Goal: Transaction & Acquisition: Purchase product/service

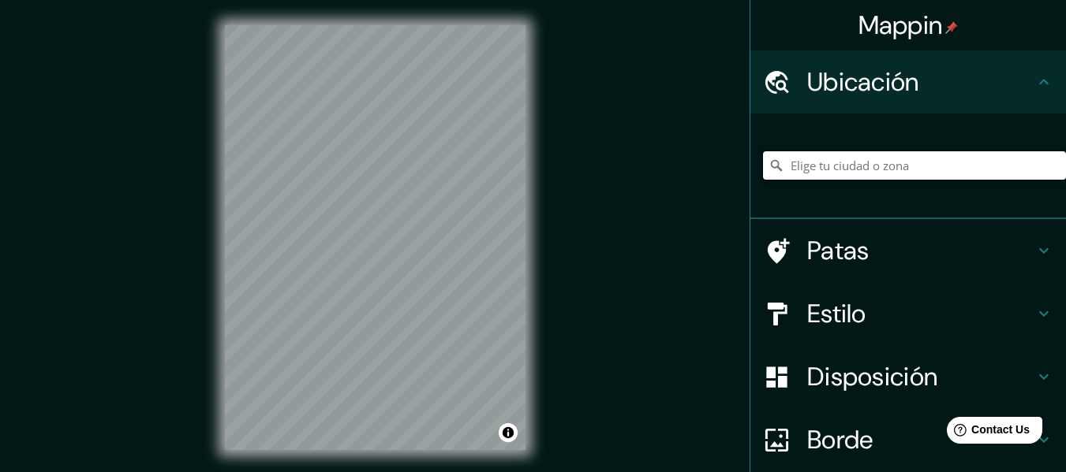
click at [808, 166] on input "Elige tu ciudad o zona" at bounding box center [914, 165] width 303 height 28
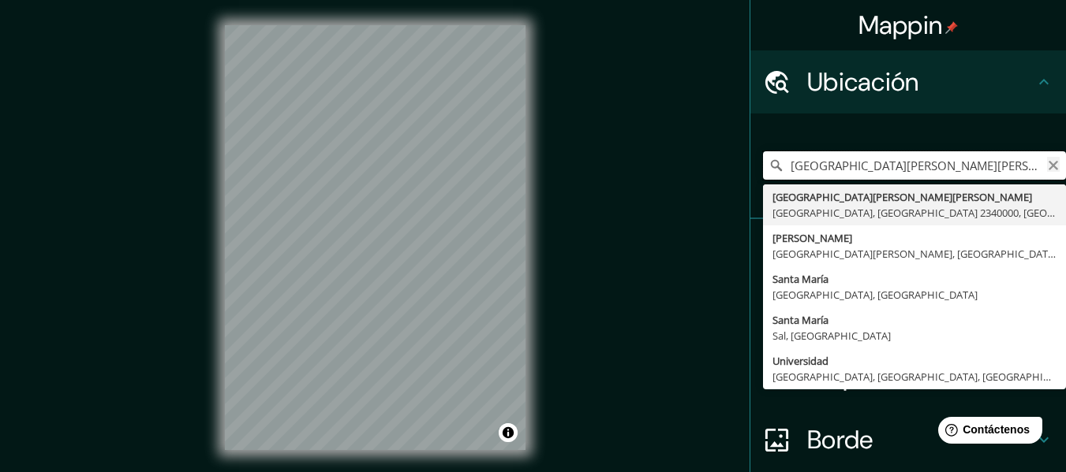
type input "[GEOGRAPHIC_DATA][PERSON_NAME][PERSON_NAME], [GEOGRAPHIC_DATA], [GEOGRAPHIC_DAT…"
click at [1047, 171] on icon "Claro" at bounding box center [1053, 165] width 13 height 13
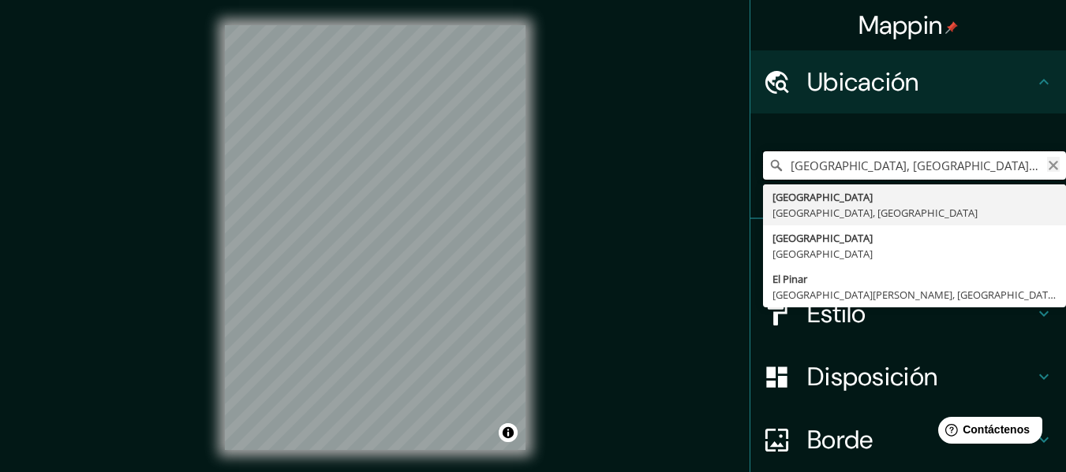
type input "[GEOGRAPHIC_DATA], [GEOGRAPHIC_DATA], [GEOGRAPHIC_DATA] 2340000, [GEOGRAPHIC_DA…"
click at [1047, 166] on icon "Claro" at bounding box center [1053, 165] width 13 height 13
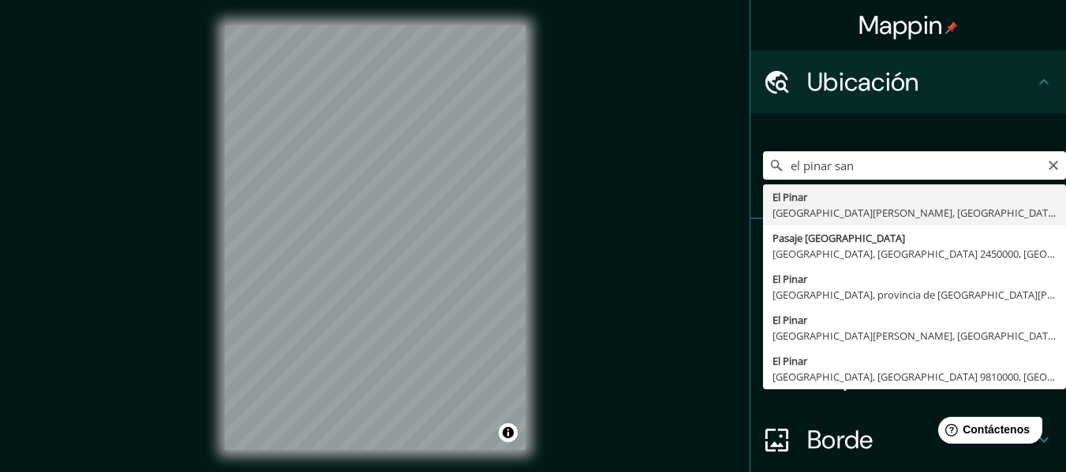
type input "[GEOGRAPHIC_DATA], [GEOGRAPHIC_DATA][PERSON_NAME], [GEOGRAPHIC_DATA], [GEOGRAPH…"
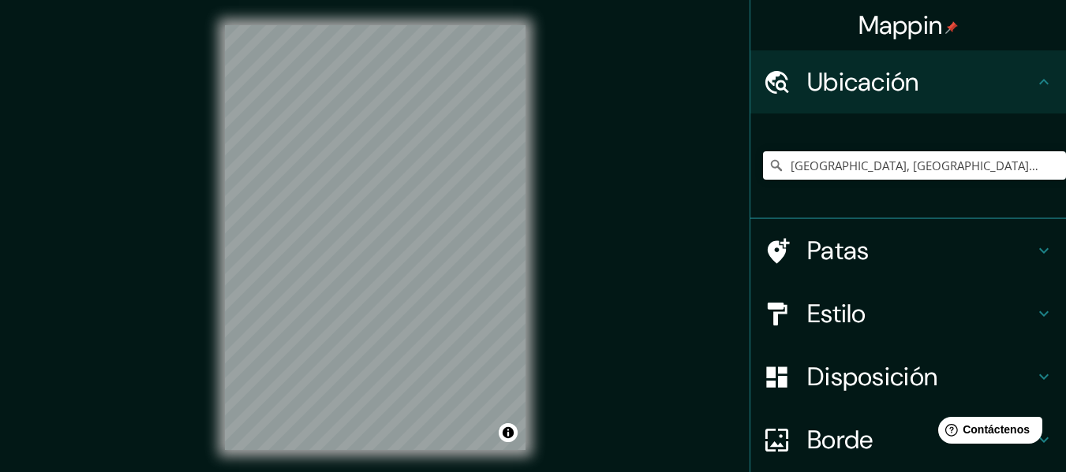
click at [846, 245] on font "Patas" at bounding box center [838, 250] width 62 height 33
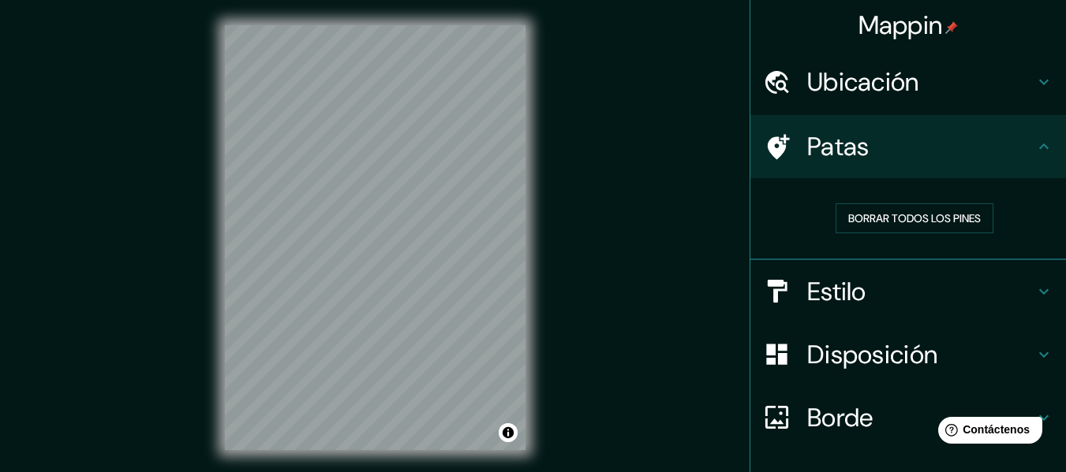
click at [863, 288] on h4 "Estilo" at bounding box center [920, 292] width 227 height 32
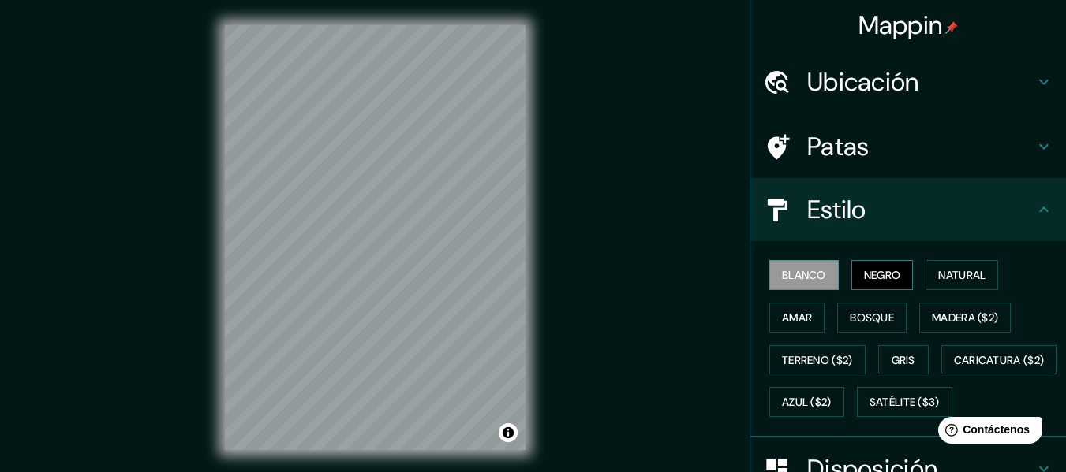
click at [880, 275] on font "Negro" at bounding box center [882, 275] width 37 height 14
click at [1037, 221] on div "Estilo" at bounding box center [908, 209] width 316 height 63
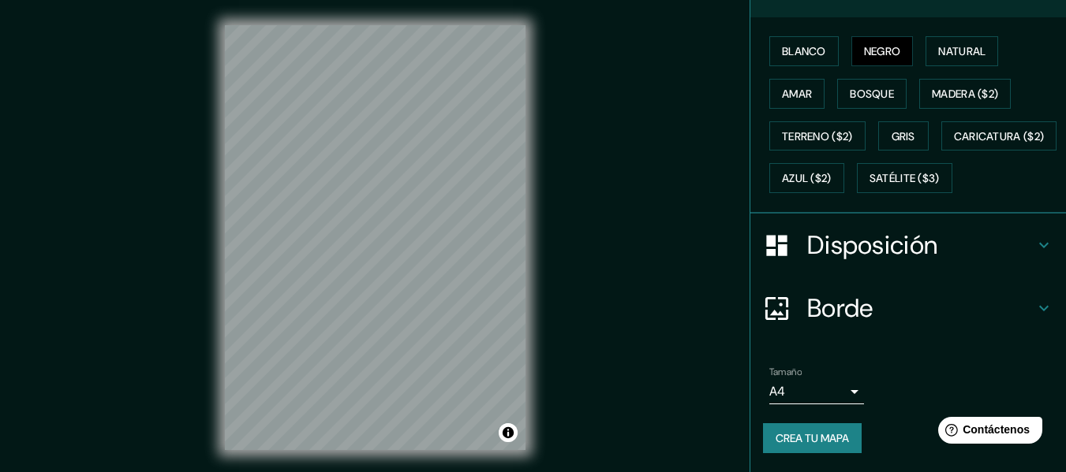
scroll to position [230, 0]
click at [943, 263] on div "Disposición" at bounding box center [908, 245] width 316 height 63
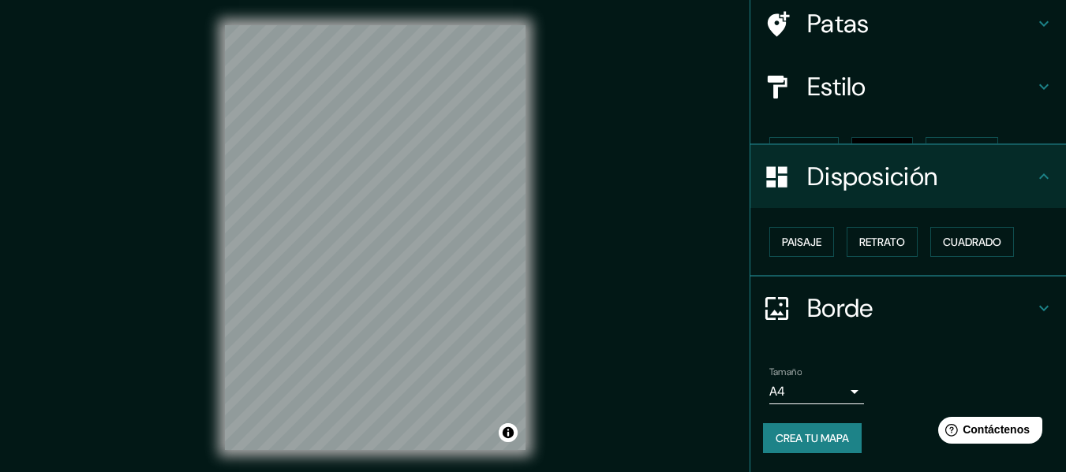
scroll to position [96, 0]
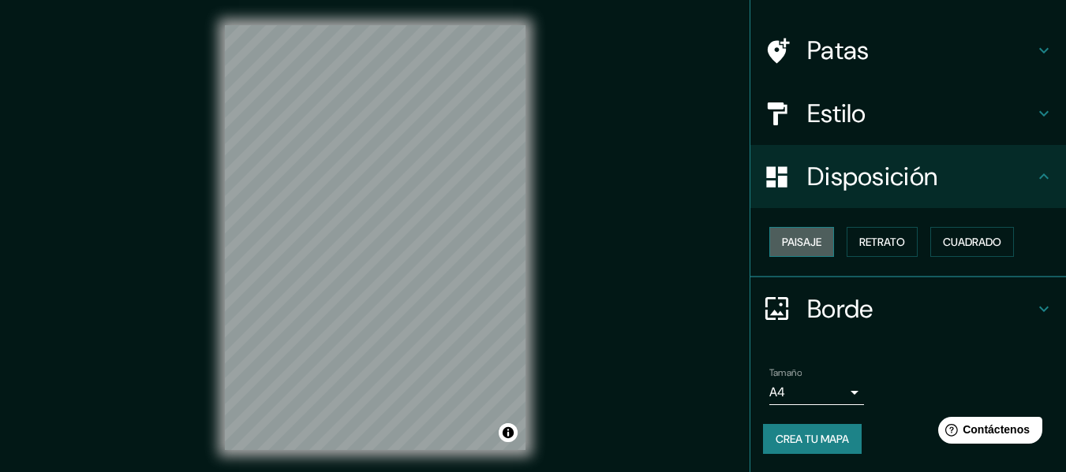
click at [794, 245] on font "Paisaje" at bounding box center [801, 242] width 39 height 14
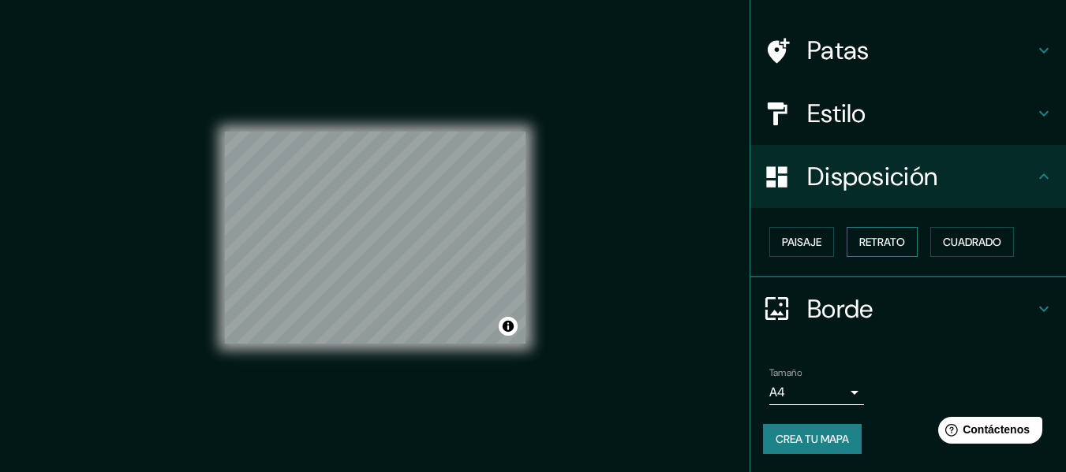
click at [871, 234] on font "Retrato" at bounding box center [882, 242] width 46 height 21
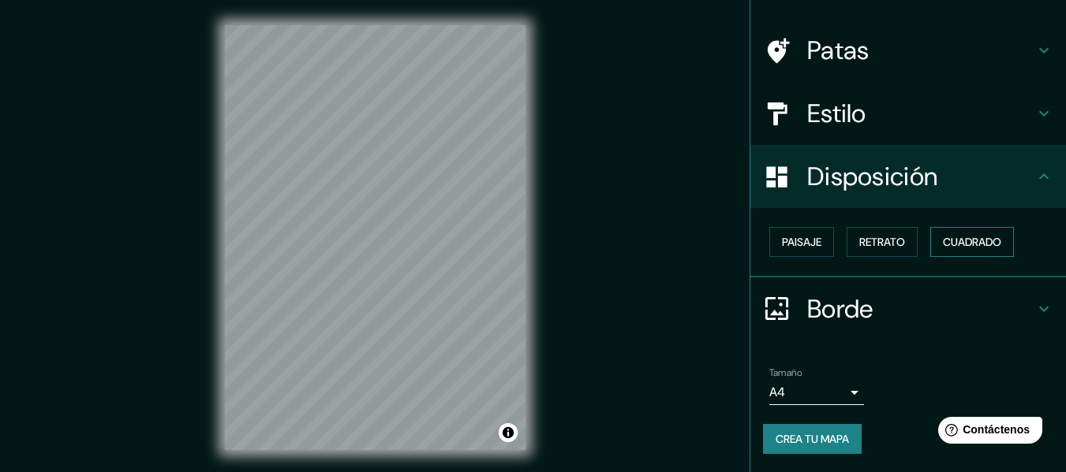
click at [930, 238] on button "Cuadrado" at bounding box center [972, 242] width 84 height 30
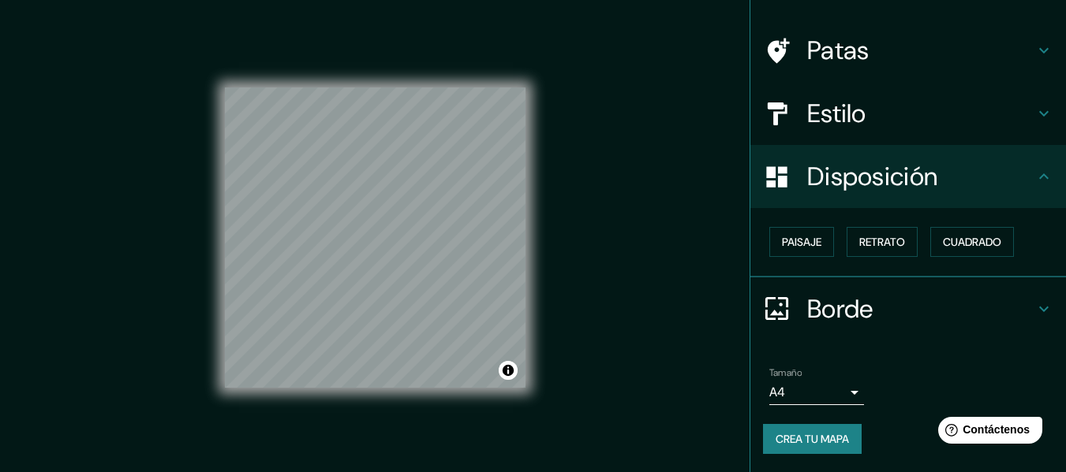
click at [826, 394] on body "Mappin [GEOGRAPHIC_DATA], [GEOGRAPHIC_DATA][PERSON_NAME], [GEOGRAPHIC_DATA], [G…" at bounding box center [533, 236] width 1066 height 472
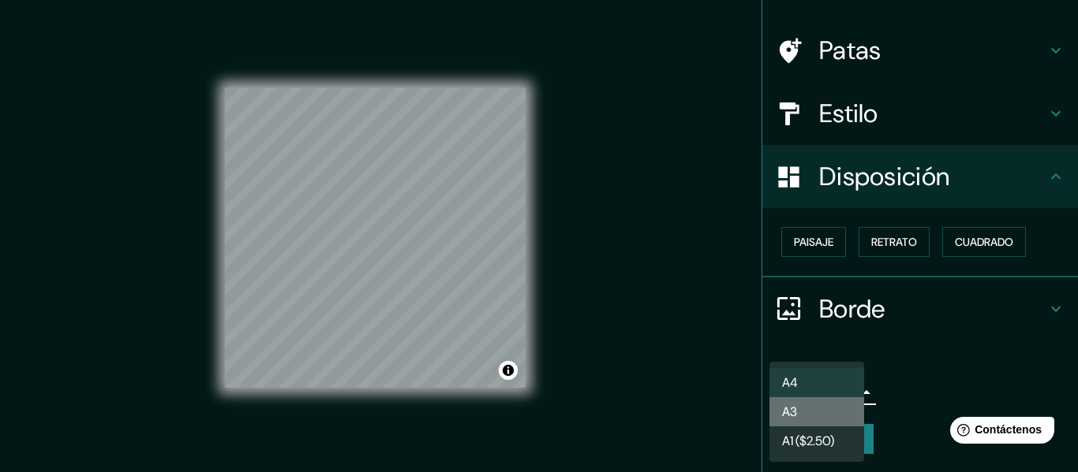
click at [818, 407] on li "A3" at bounding box center [816, 412] width 95 height 29
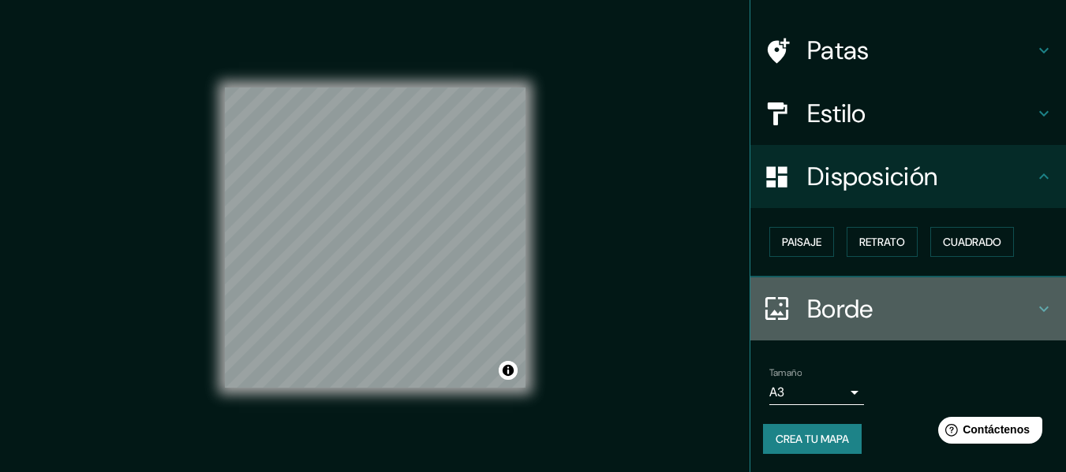
click at [916, 293] on h4 "Borde" at bounding box center [920, 309] width 227 height 32
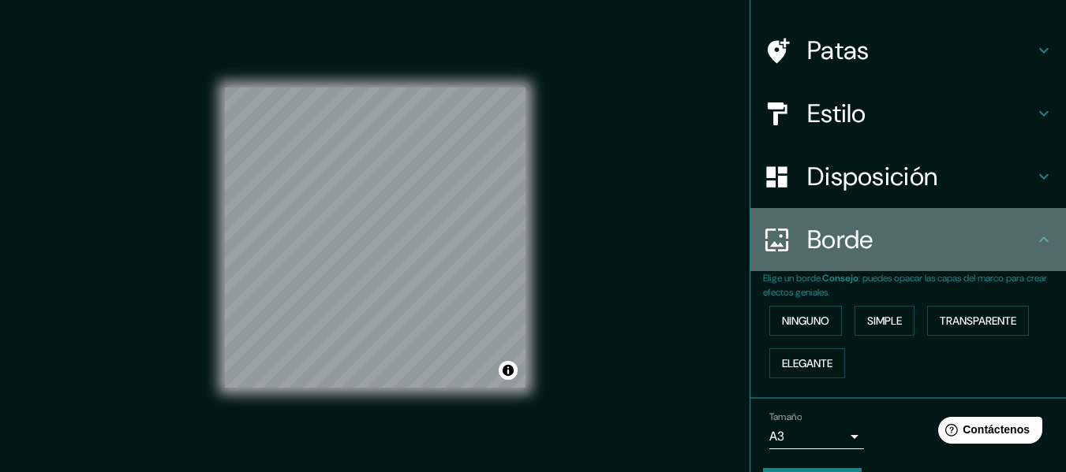
click at [962, 248] on h4 "Borde" at bounding box center [920, 240] width 227 height 32
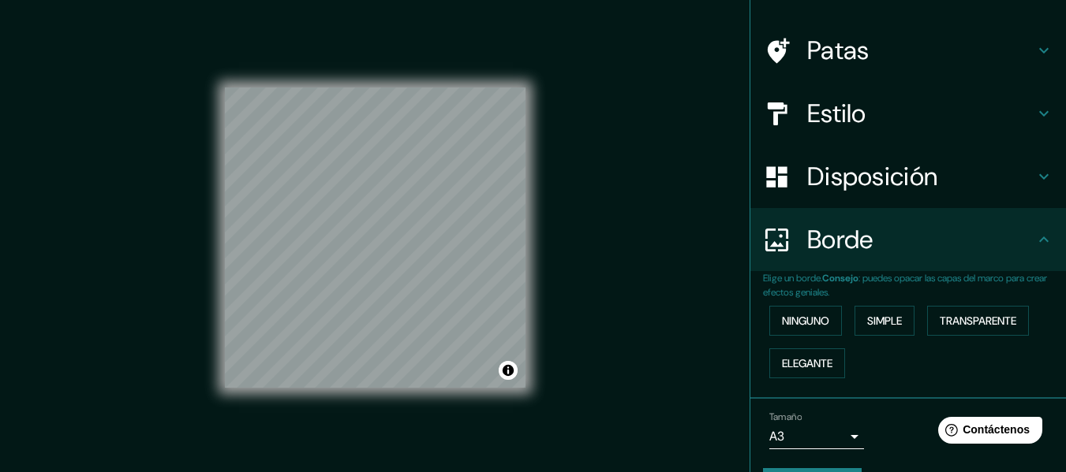
click at [1039, 230] on icon at bounding box center [1043, 239] width 19 height 19
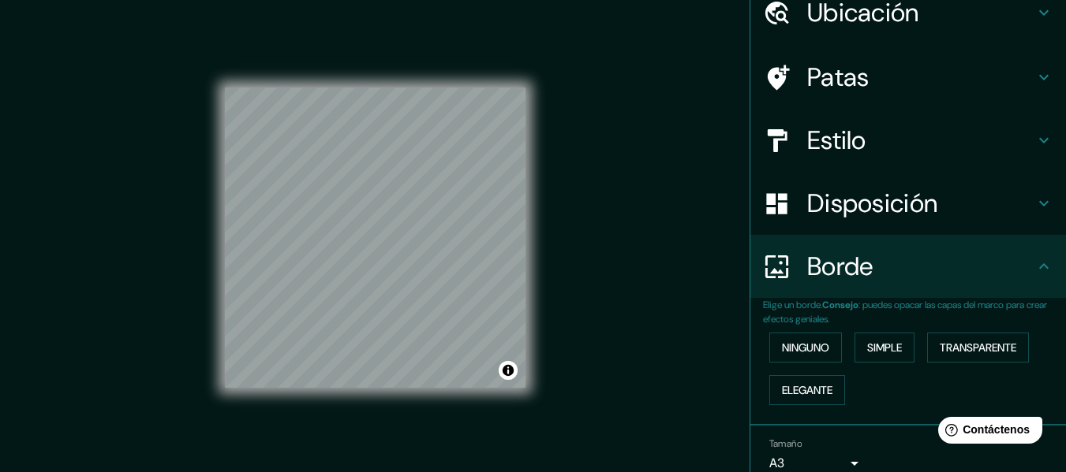
scroll to position [0, 0]
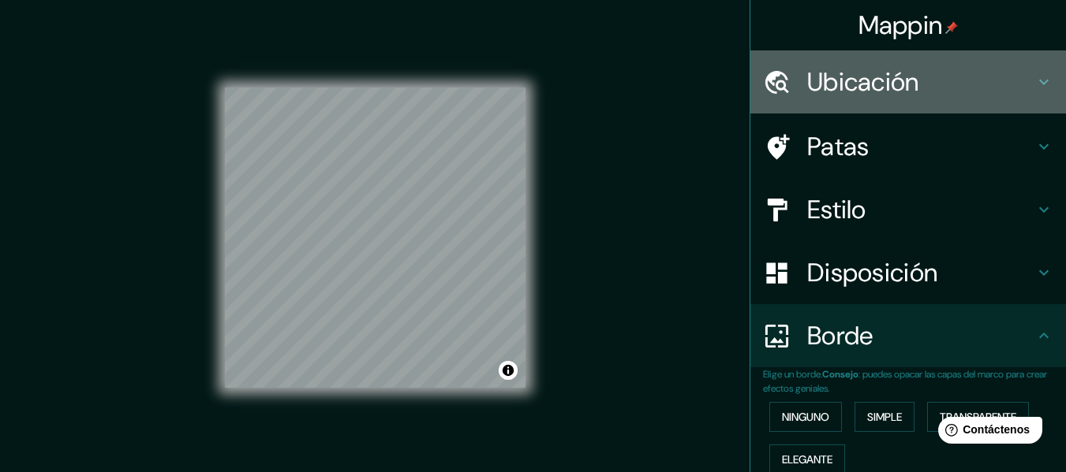
click at [885, 84] on font "Ubicación" at bounding box center [863, 81] width 112 height 33
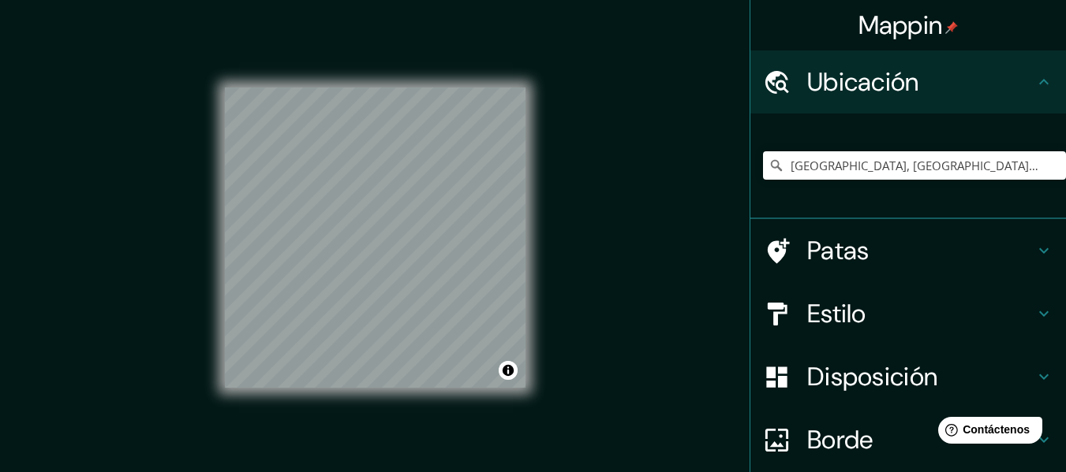
click at [885, 84] on font "Ubicación" at bounding box center [863, 81] width 112 height 33
click at [872, 239] on h4 "Patas" at bounding box center [920, 251] width 227 height 32
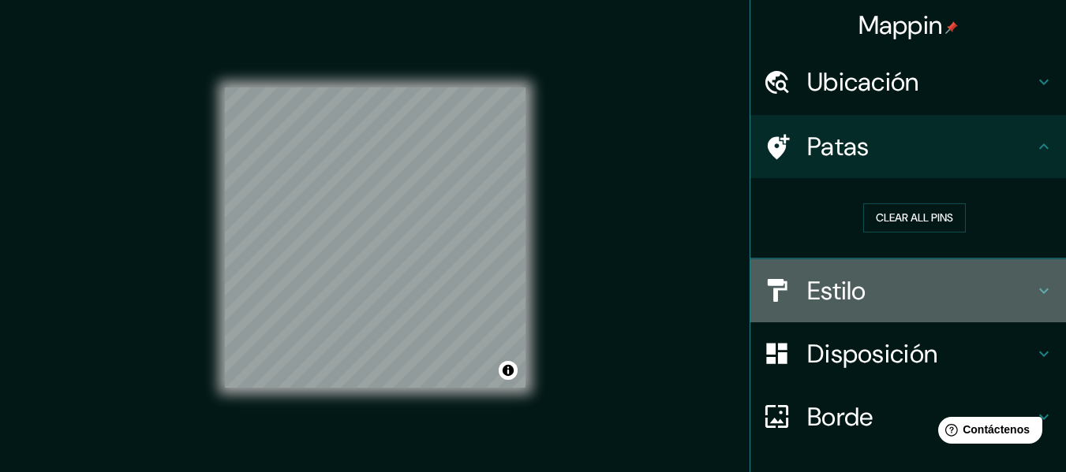
click at [876, 288] on h4 "Estilo" at bounding box center [920, 291] width 227 height 32
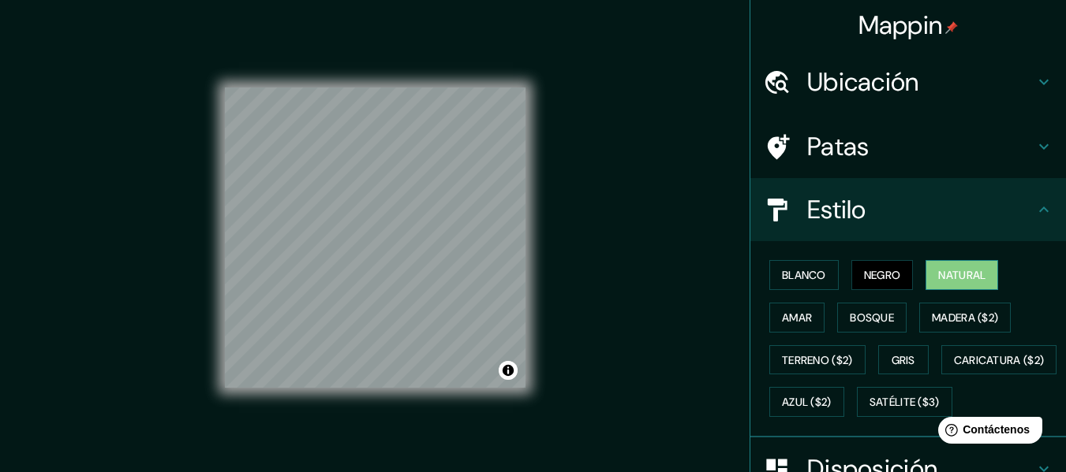
click at [941, 269] on font "Natural" at bounding box center [961, 275] width 47 height 14
click at [790, 310] on font "Amar" at bounding box center [797, 318] width 30 height 21
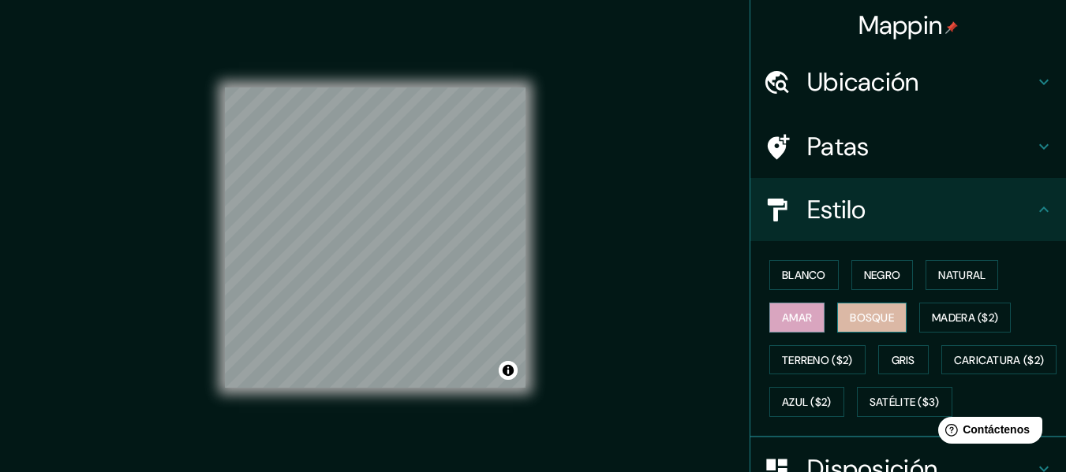
click at [850, 325] on font "Bosque" at bounding box center [872, 318] width 44 height 21
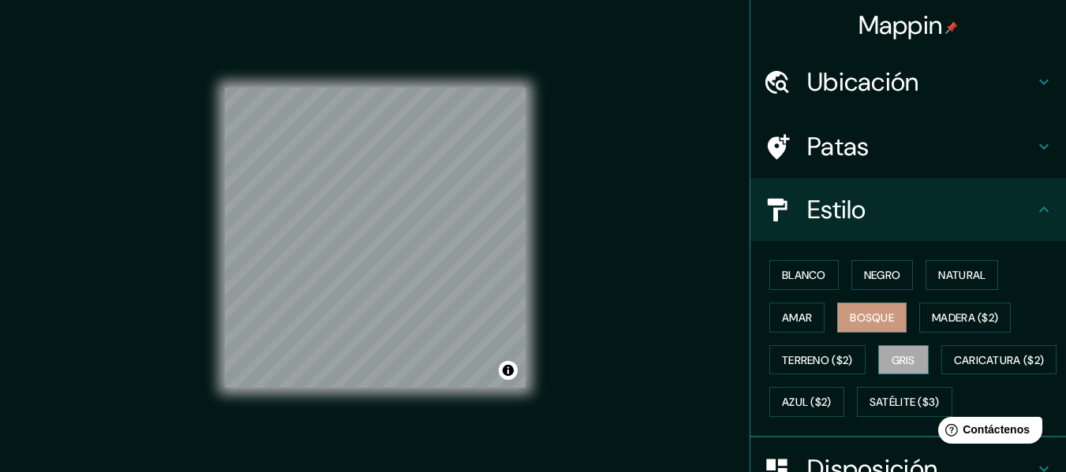
click at [895, 362] on font "Gris" at bounding box center [903, 360] width 24 height 14
click at [831, 403] on font "Azul ($2)" at bounding box center [807, 403] width 50 height 14
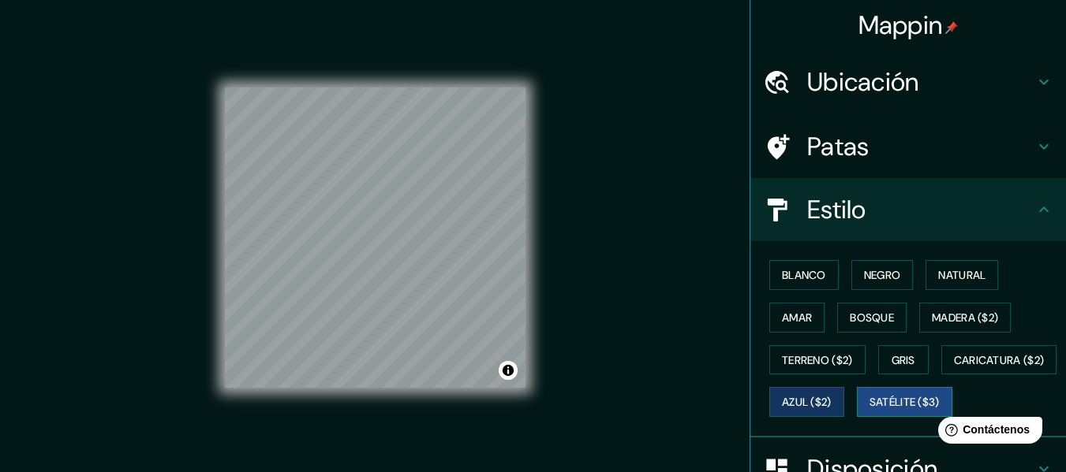
click at [869, 413] on font "Satélite ($3)" at bounding box center [904, 402] width 70 height 21
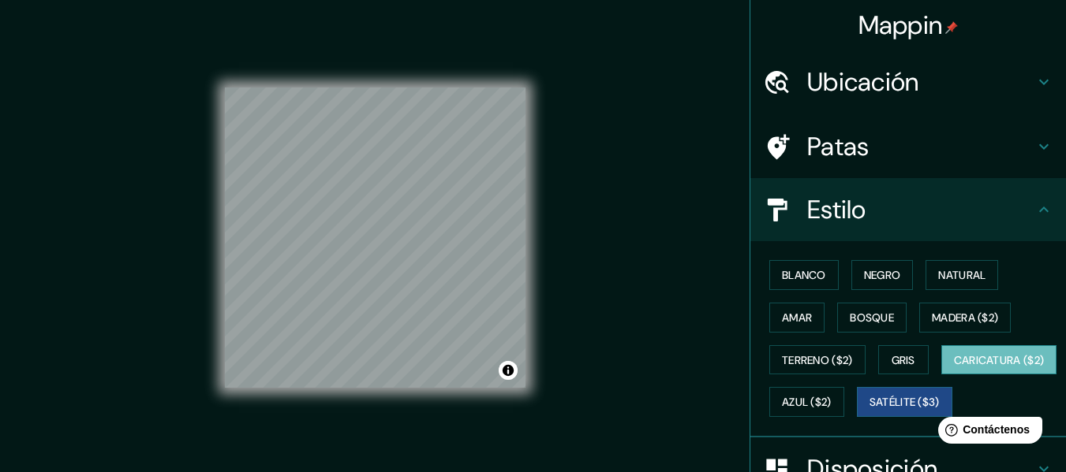
click at [954, 368] on font "Caricatura ($2)" at bounding box center [999, 360] width 91 height 14
click at [334, 21] on div "© Mapbox © OpenStreetMap Improve this map" at bounding box center [375, 238] width 351 height 476
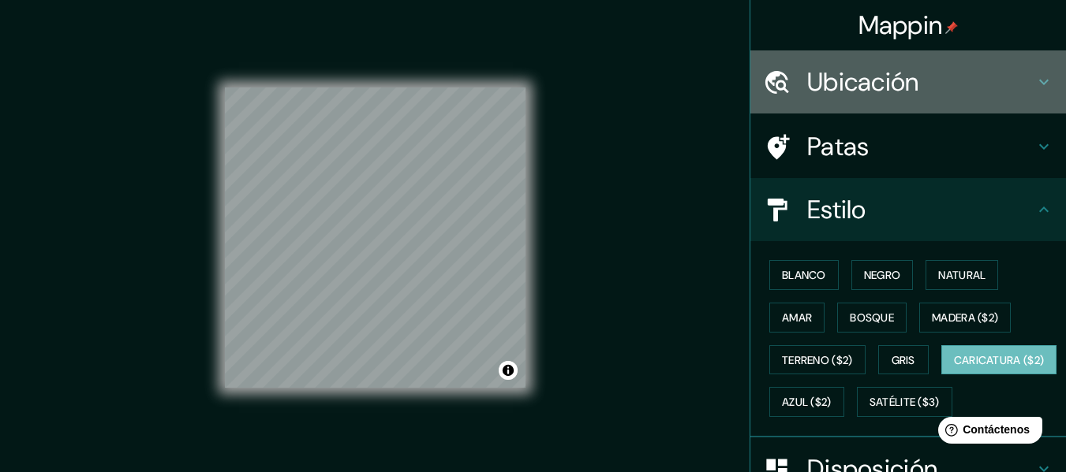
click at [810, 73] on font "Ubicación" at bounding box center [863, 81] width 112 height 33
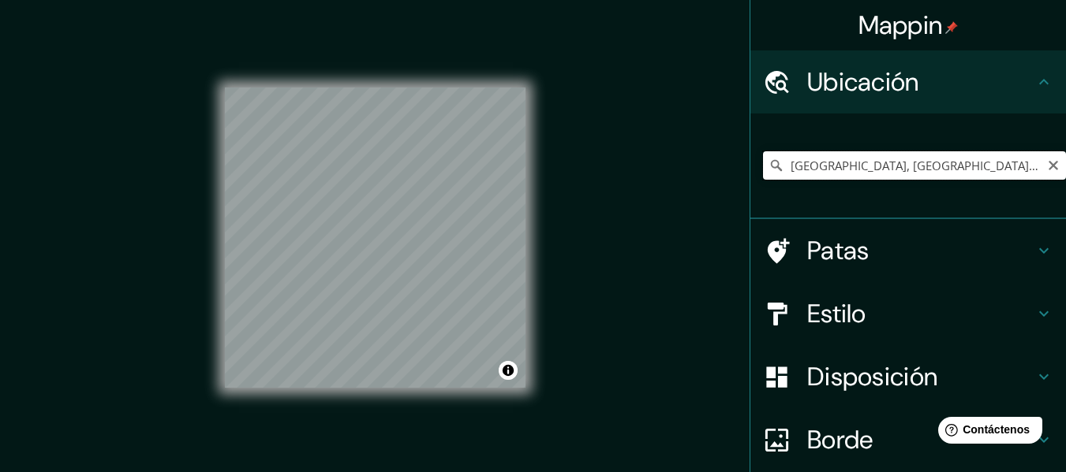
click at [999, 174] on input "[GEOGRAPHIC_DATA], [GEOGRAPHIC_DATA][PERSON_NAME], [GEOGRAPHIC_DATA], [GEOGRAPH…" at bounding box center [914, 165] width 303 height 28
click at [1018, 170] on input "[GEOGRAPHIC_DATA], [GEOGRAPHIC_DATA][PERSON_NAME], [GEOGRAPHIC_DATA], [GEOGRAPH…" at bounding box center [914, 165] width 303 height 28
click at [768, 167] on icon at bounding box center [776, 166] width 16 height 16
click at [768, 166] on icon at bounding box center [776, 166] width 16 height 16
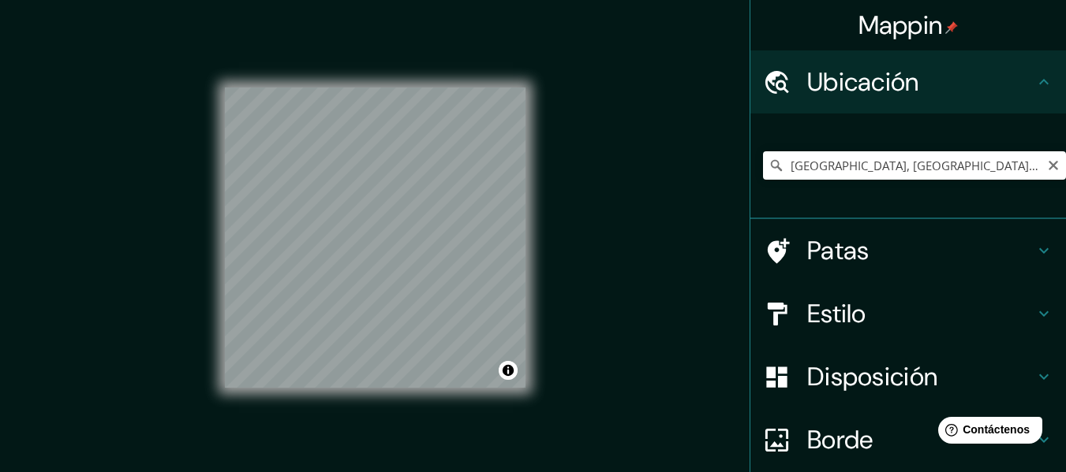
drag, startPoint x: 764, startPoint y: 170, endPoint x: 784, endPoint y: 159, distance: 22.2
click at [769, 168] on icon at bounding box center [776, 166] width 16 height 16
